Goal: Task Accomplishment & Management: Manage account settings

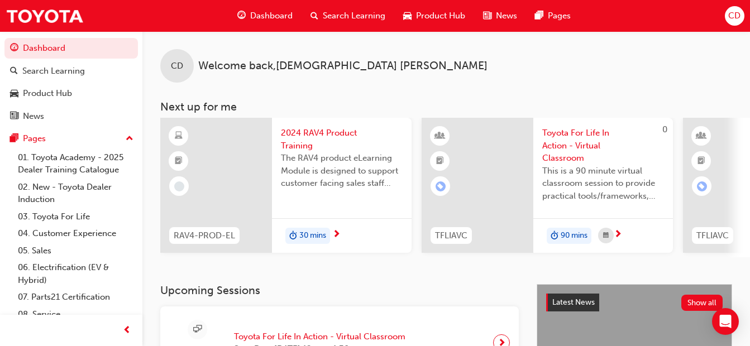
click at [732, 16] on span "CD" at bounding box center [735, 15] width 12 height 13
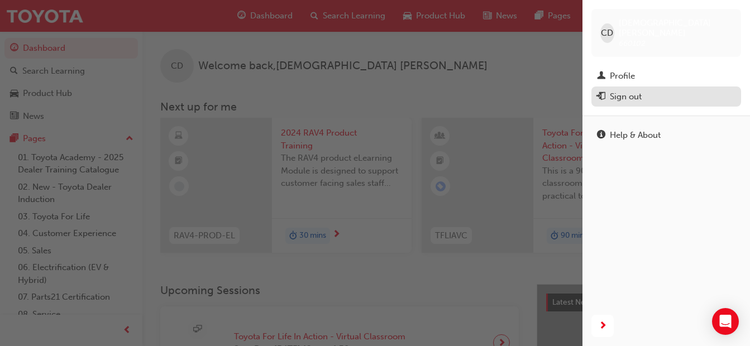
click at [632, 91] on div "Sign out" at bounding box center [626, 97] width 32 height 13
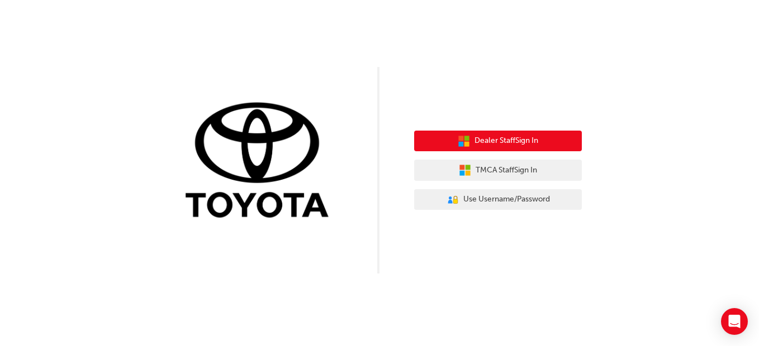
click at [520, 144] on span "Dealer Staff Sign In" at bounding box center [506, 141] width 64 height 13
